Goal: Check status: Check status

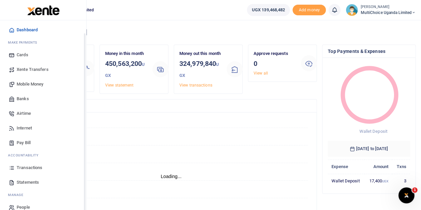
scroll to position [27, 0]
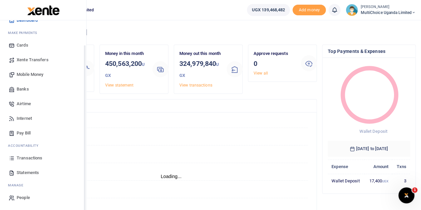
click at [20, 159] on span "Transactions" at bounding box center [30, 158] width 26 height 7
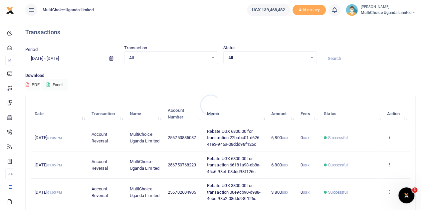
click at [311, 58] on div at bounding box center [210, 105] width 421 height 210
click at [310, 59] on div "All Select an option..." at bounding box center [270, 57] width 93 height 7
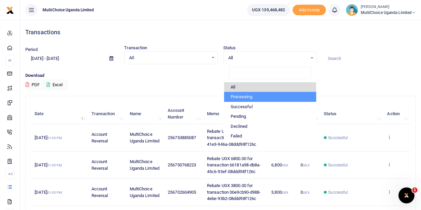
click at [239, 92] on li "Processing" at bounding box center [270, 97] width 92 height 10
select select "PROCESSING"
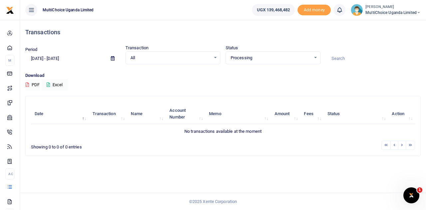
click at [313, 56] on div "Processing Select an option..." at bounding box center [273, 57] width 94 height 7
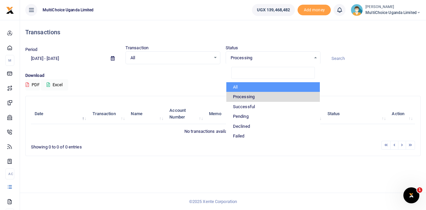
click at [238, 85] on li "All" at bounding box center [273, 87] width 94 height 10
select select
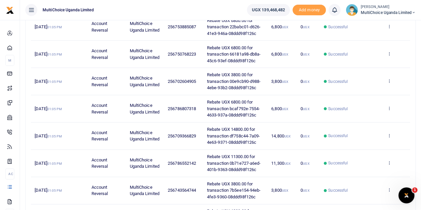
scroll to position [230, 0]
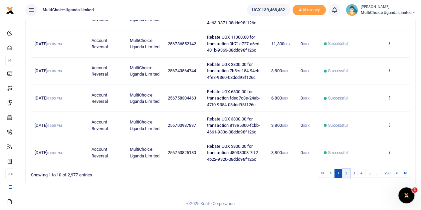
click at [344, 174] on link "2" at bounding box center [346, 173] width 8 height 9
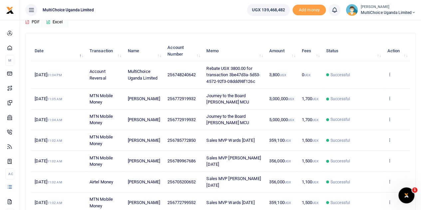
scroll to position [133, 0]
